Goal: Task Accomplishment & Management: Manage account settings

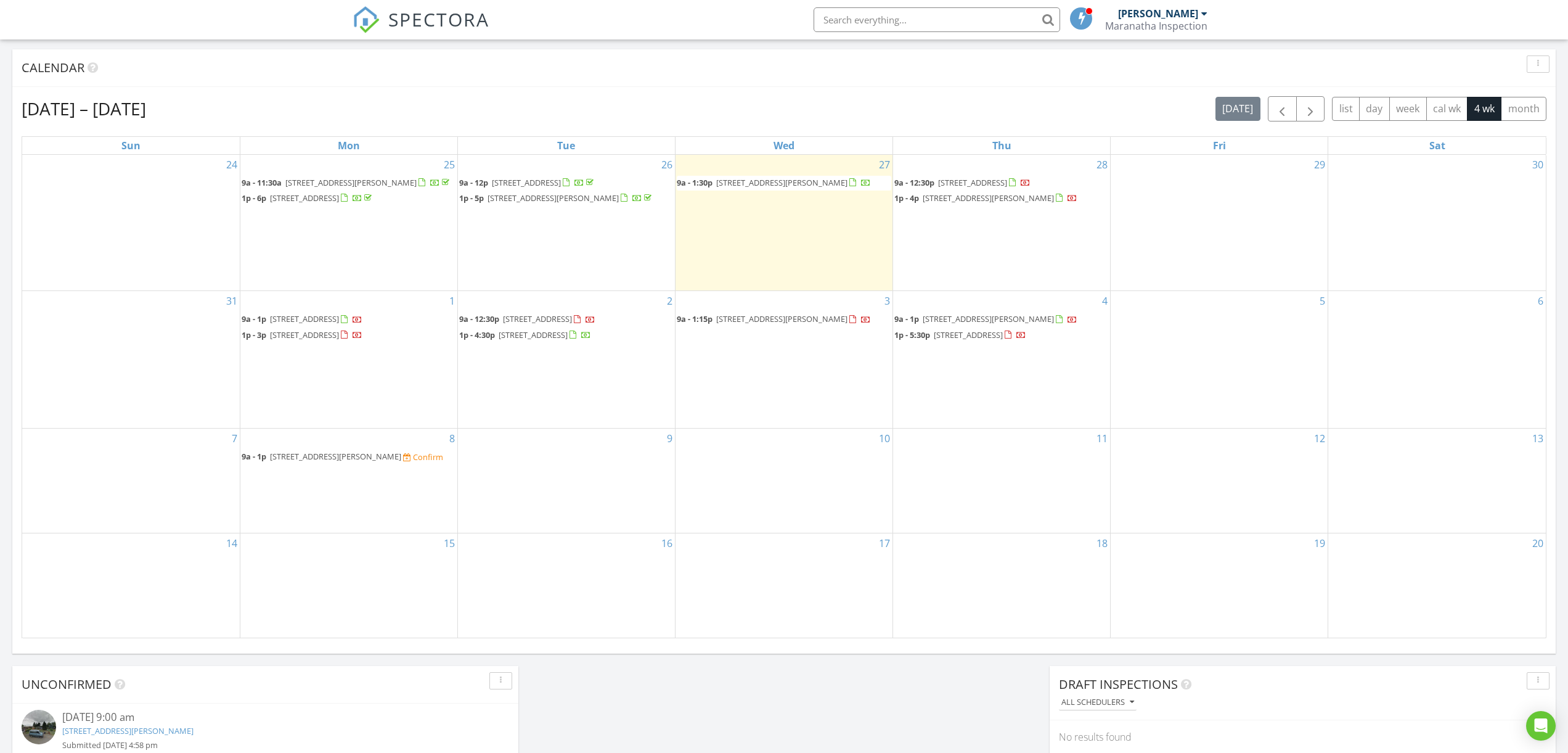
scroll to position [487, 0]
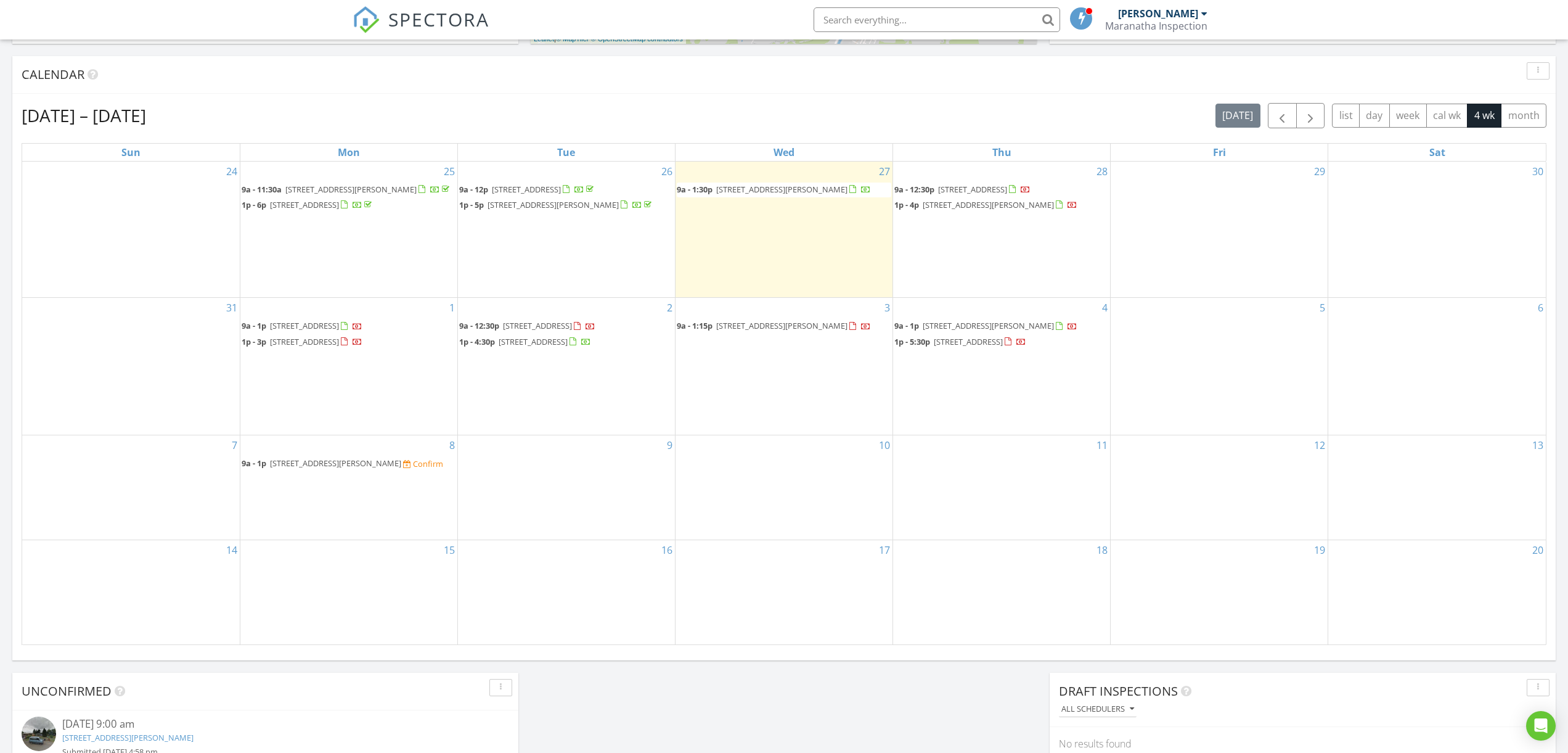
click at [323, 457] on span "141 5th St, Dillard 97432" at bounding box center [335, 463] width 132 height 11
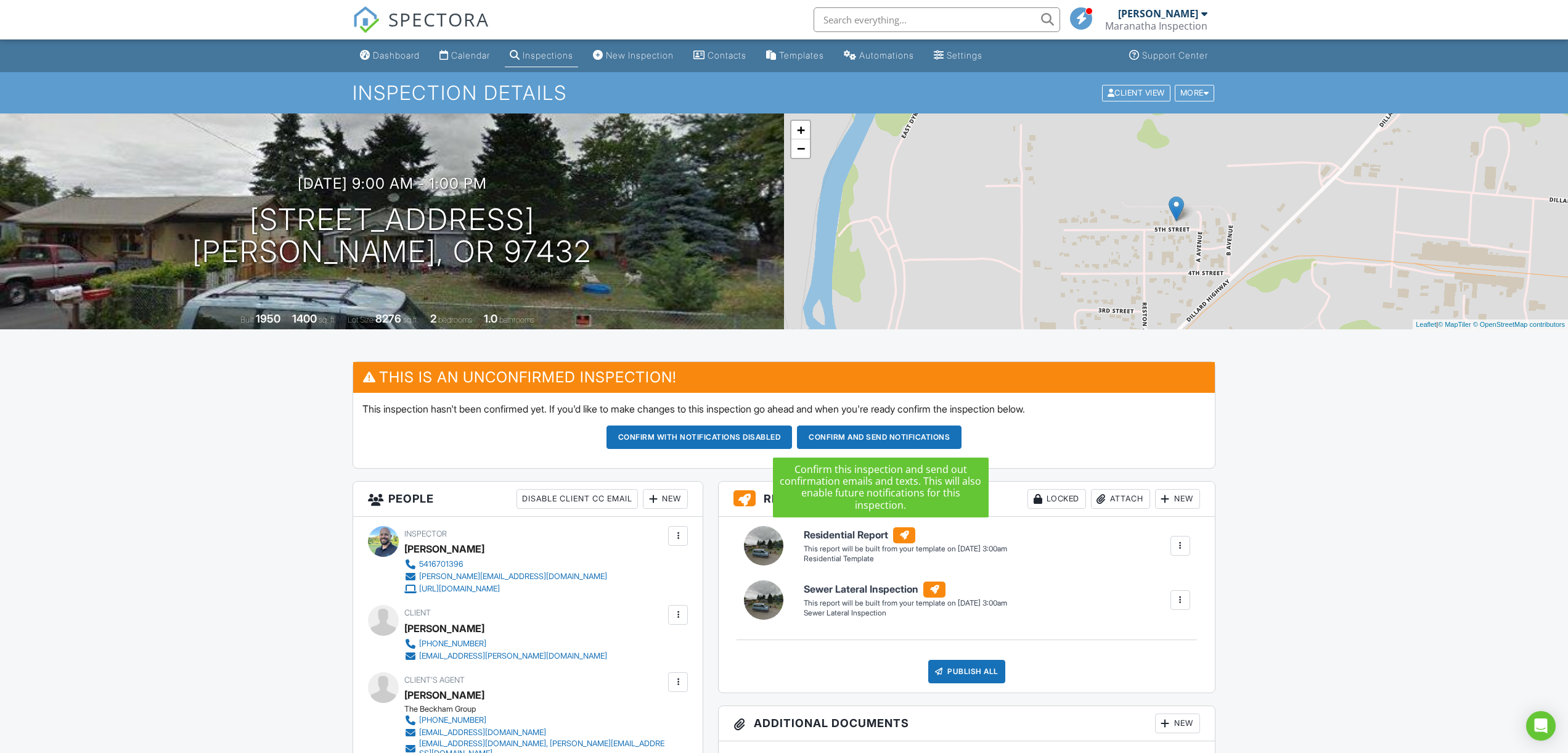
click at [792, 442] on button "Confirm and send notifications" at bounding box center [700, 437] width 186 height 24
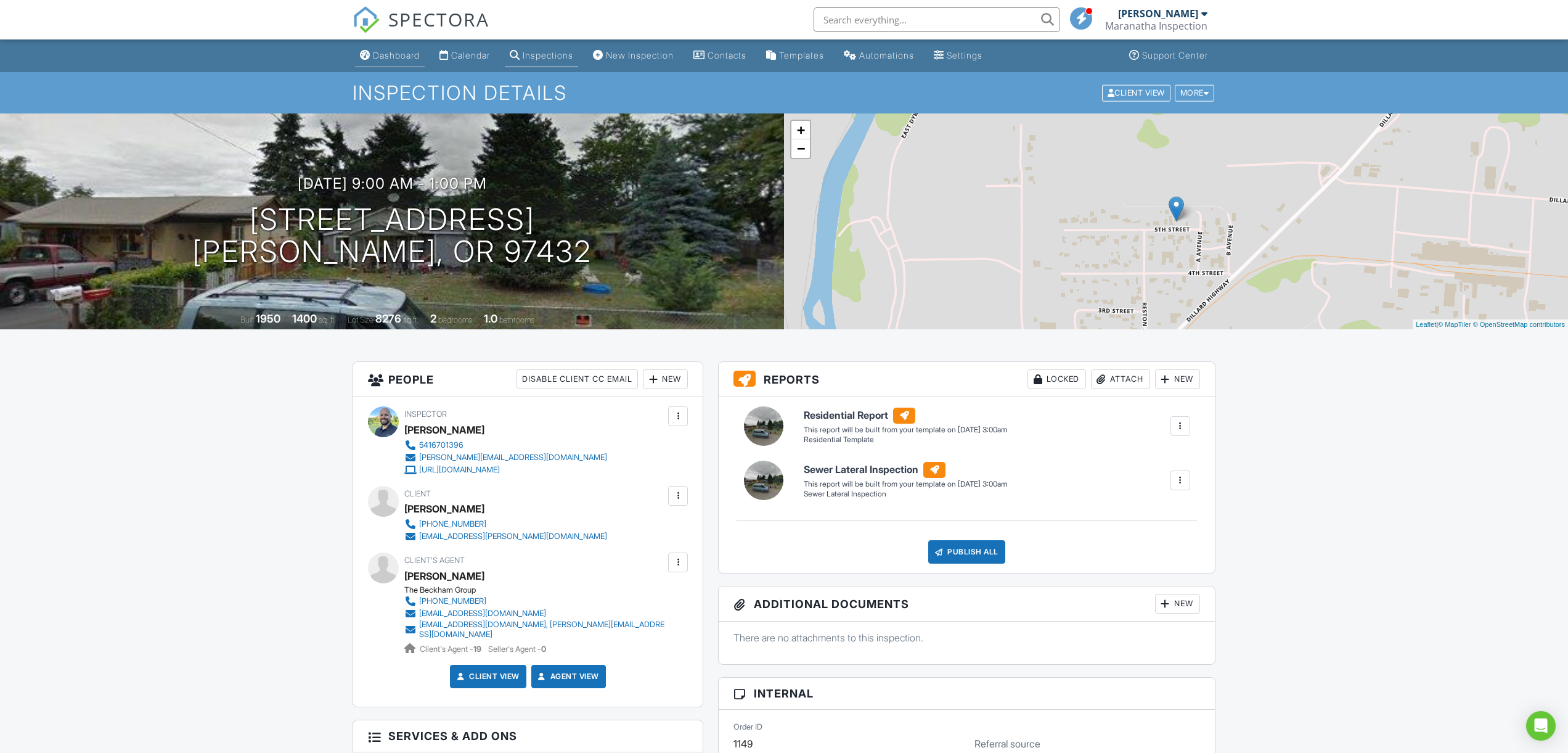
click at [390, 59] on div "Dashboard" at bounding box center [396, 55] width 47 height 11
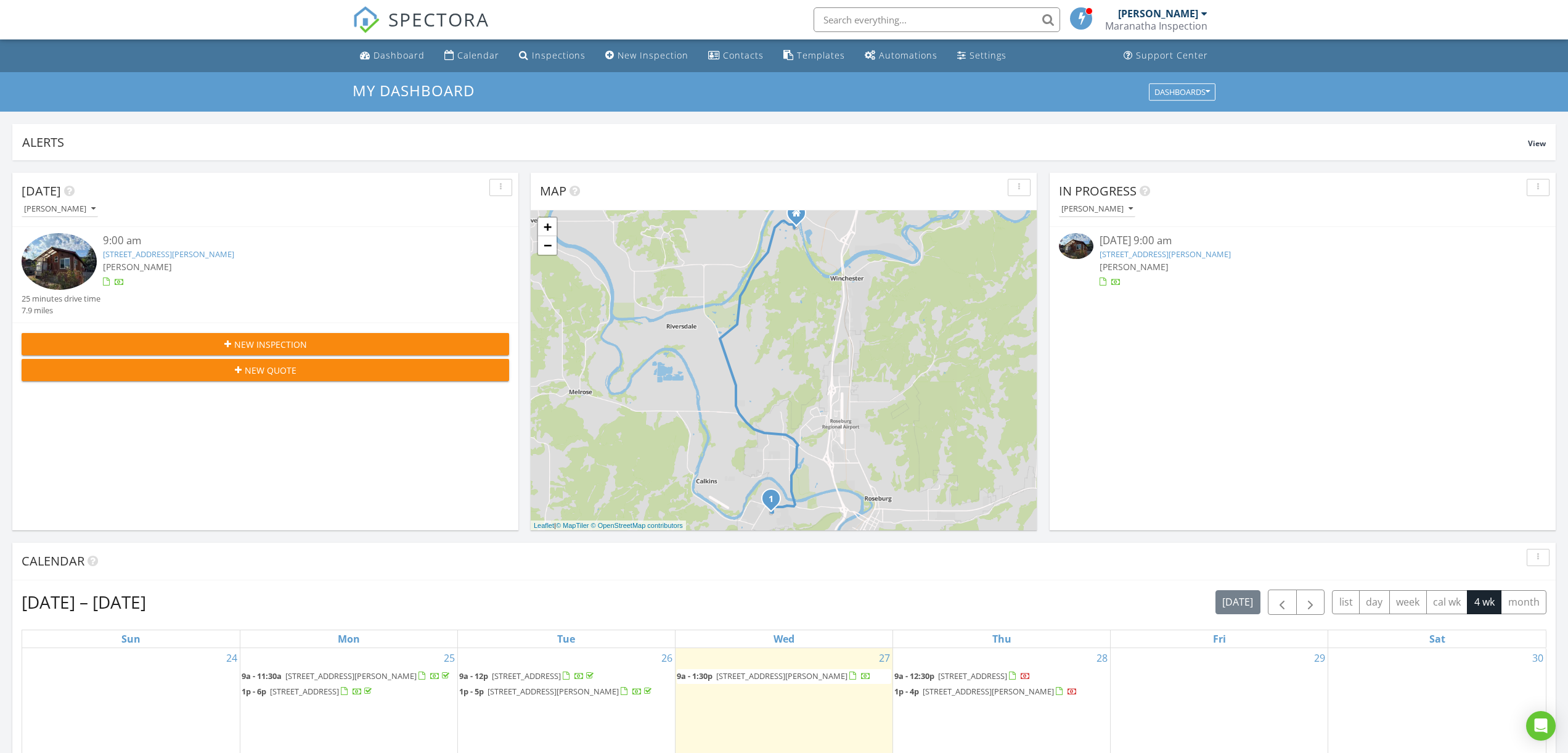
scroll to position [24, 0]
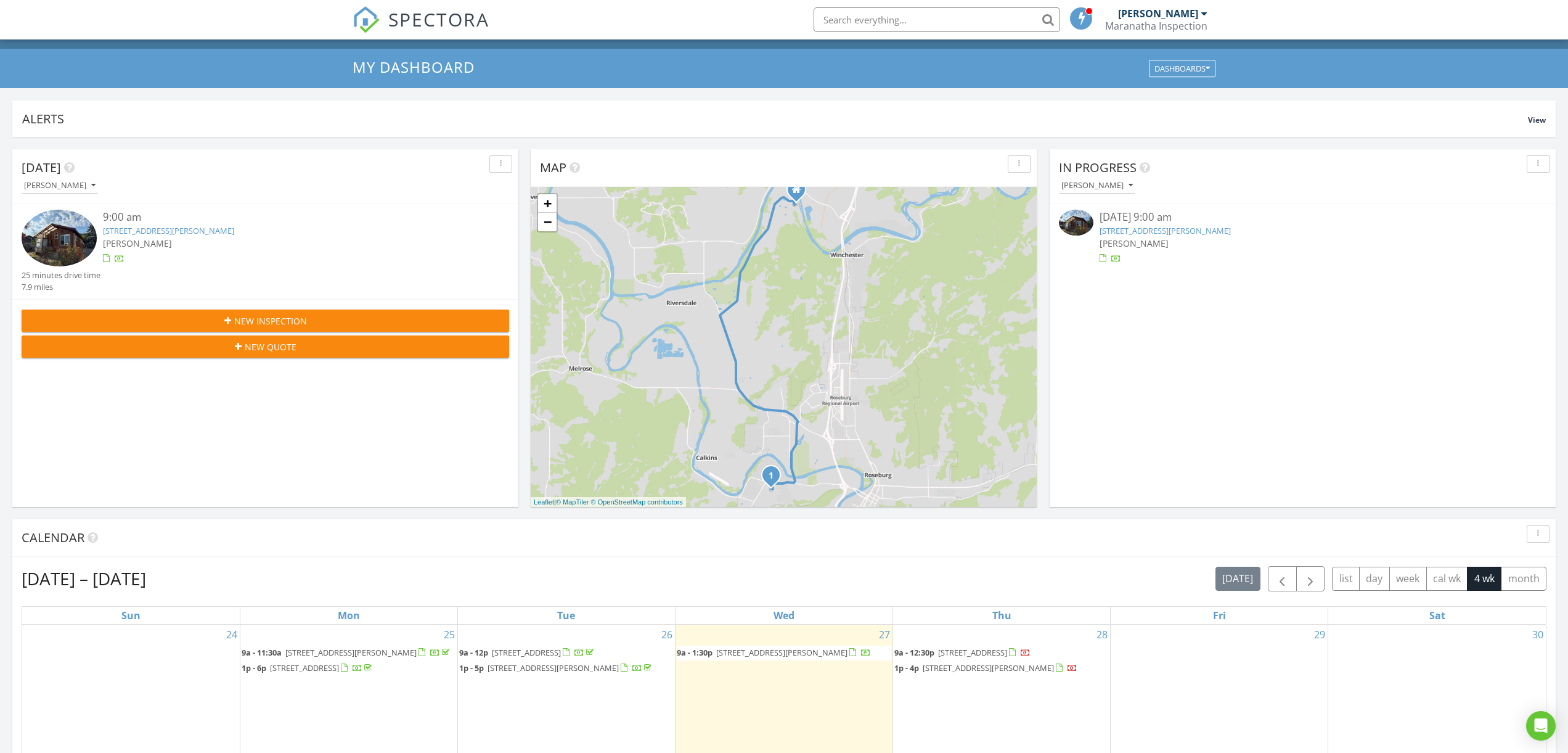
click at [1138, 233] on link "2745 W Jay Ave, Roseburg, OR 97471" at bounding box center [1165, 231] width 132 height 11
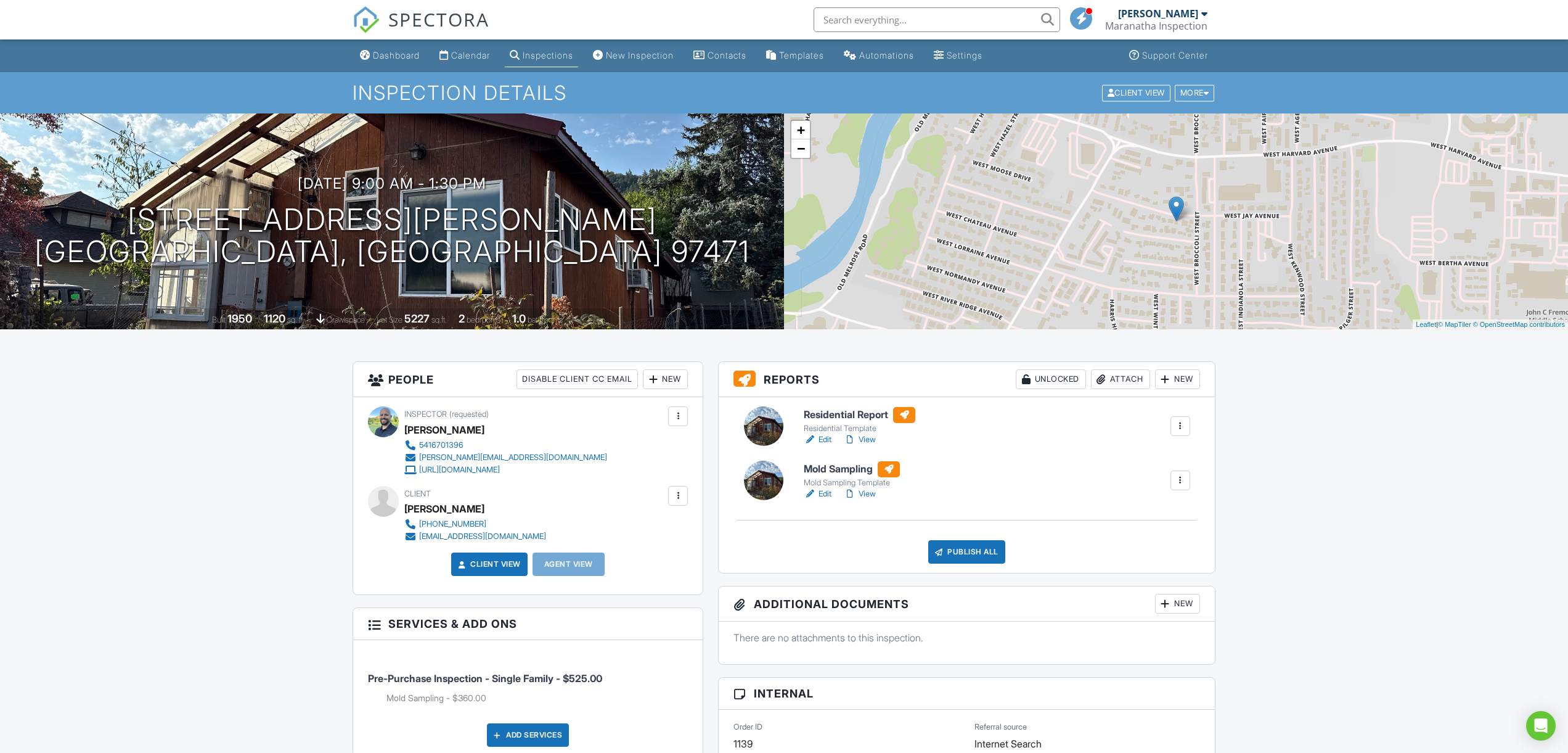
click at [870, 493] on link "View" at bounding box center [859, 494] width 32 height 12
click at [865, 442] on link "View" at bounding box center [859, 440] width 32 height 12
